Goal: Navigation & Orientation: Find specific page/section

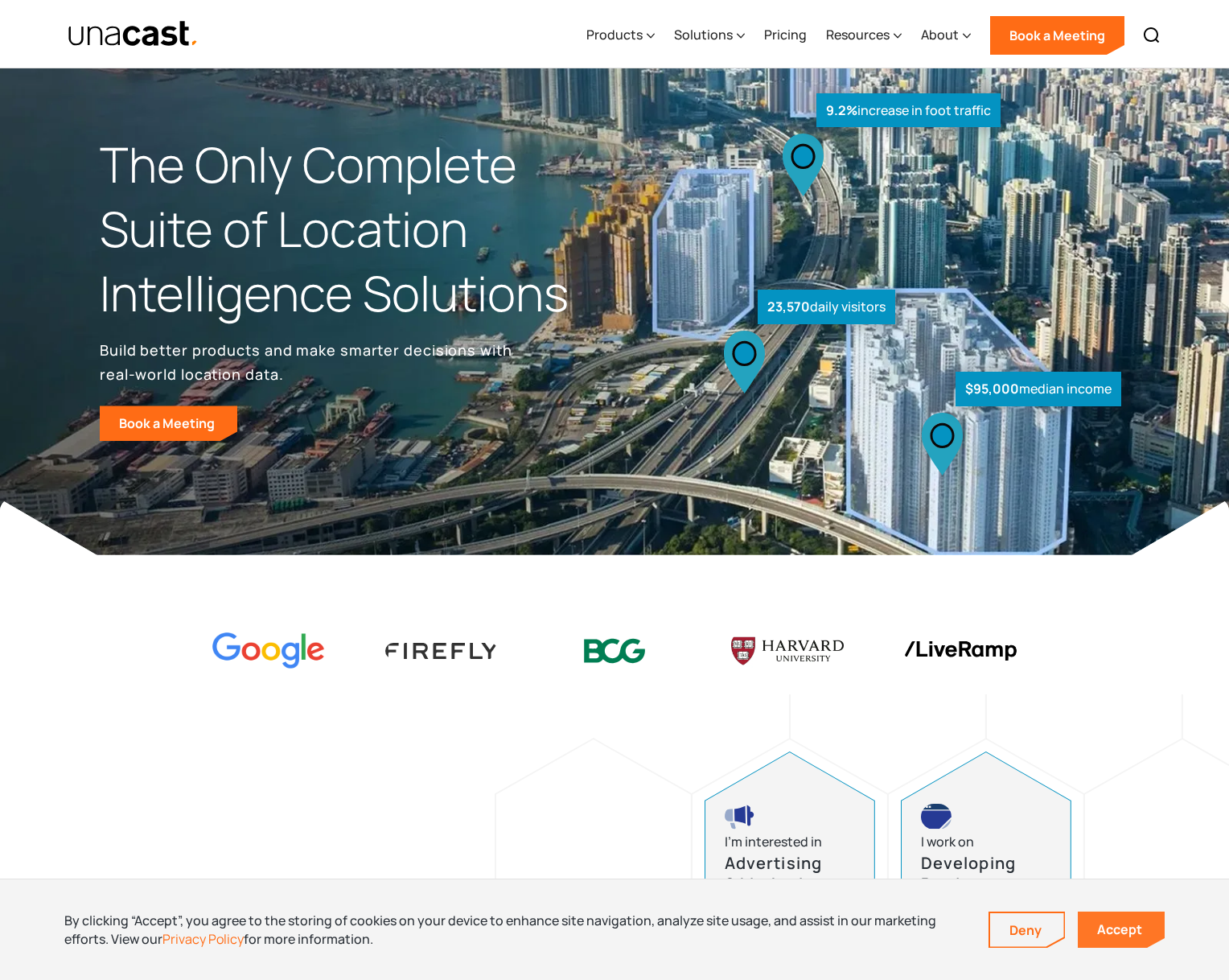
click at [1129, 928] on link "Accept" at bounding box center [1122, 929] width 87 height 36
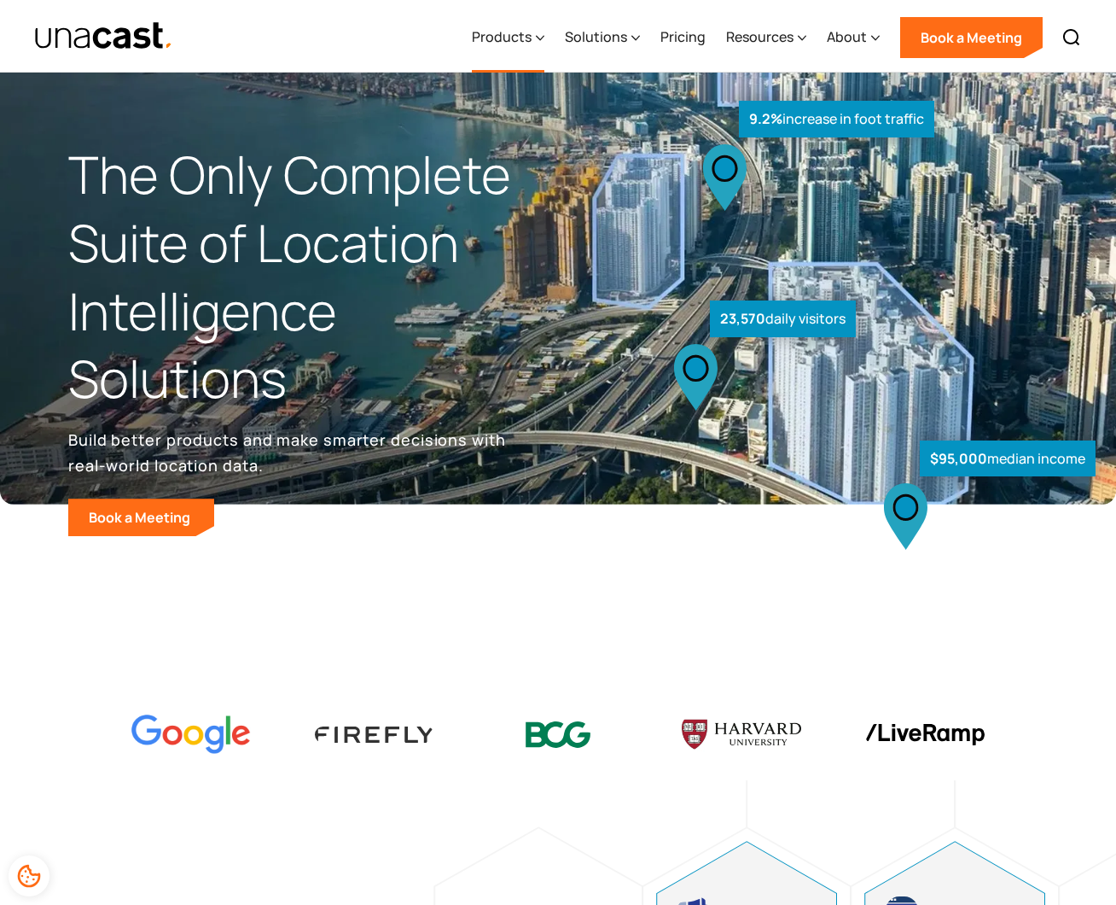
click at [537, 39] on div "Products" at bounding box center [508, 38] width 73 height 70
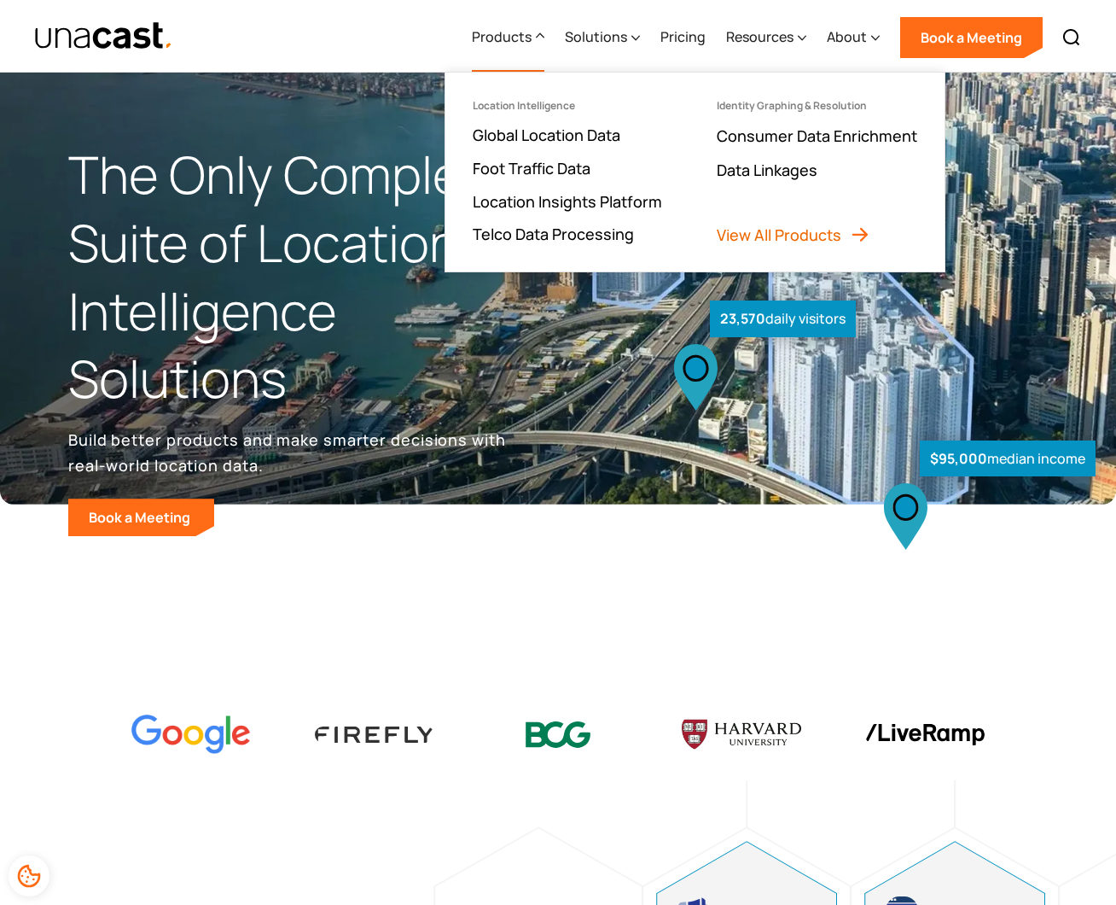
click at [842, 239] on link "View All Products" at bounding box center [794, 234] width 154 height 20
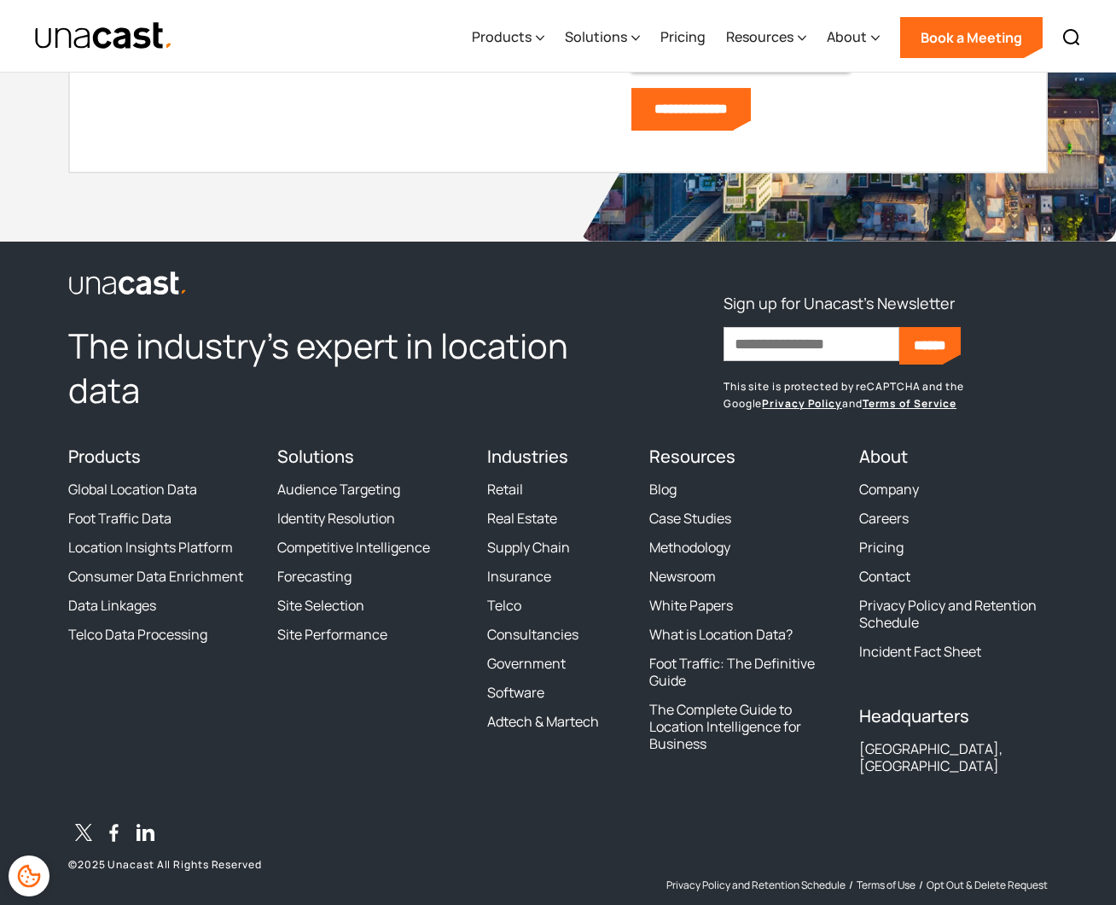
scroll to position [2282, 0]
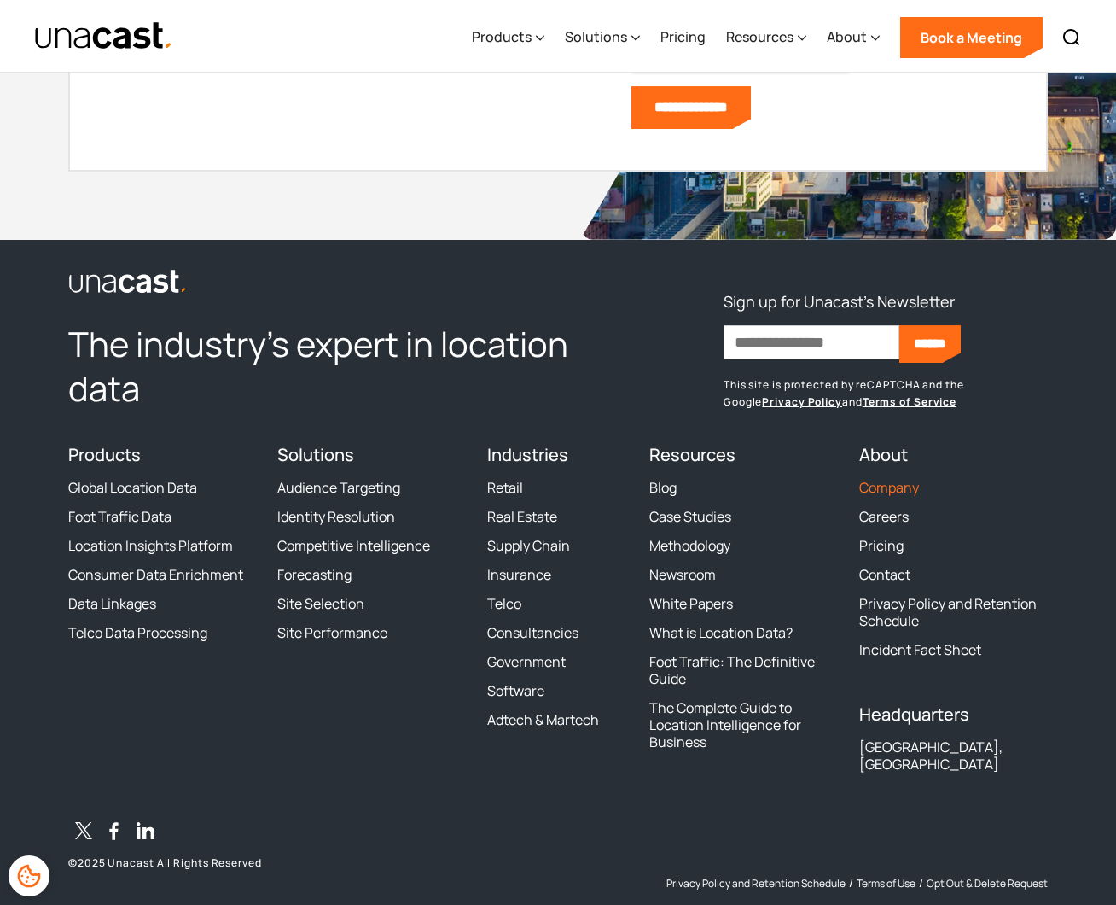
click at [891, 486] on link "Company" at bounding box center [889, 487] width 60 height 17
